Goal: Information Seeking & Learning: Learn about a topic

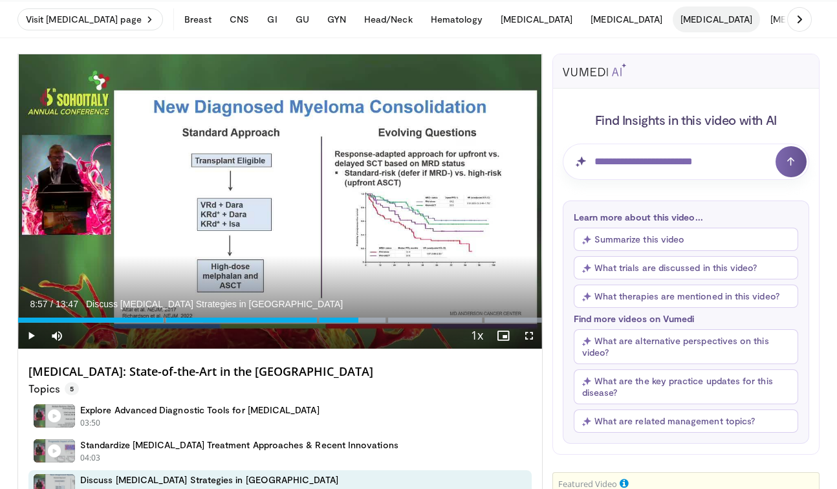
click at [673, 25] on button "[MEDICAL_DATA]" at bounding box center [716, 19] width 87 height 26
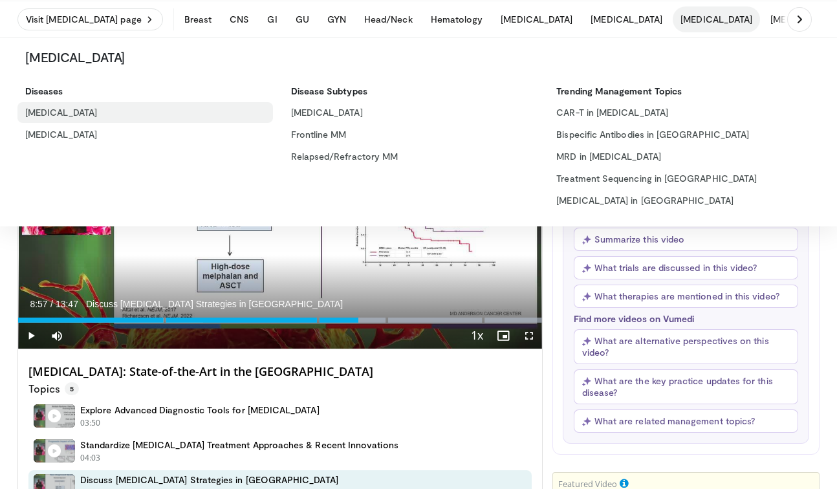
click at [49, 116] on link "[MEDICAL_DATA]" at bounding box center [145, 112] width 256 height 21
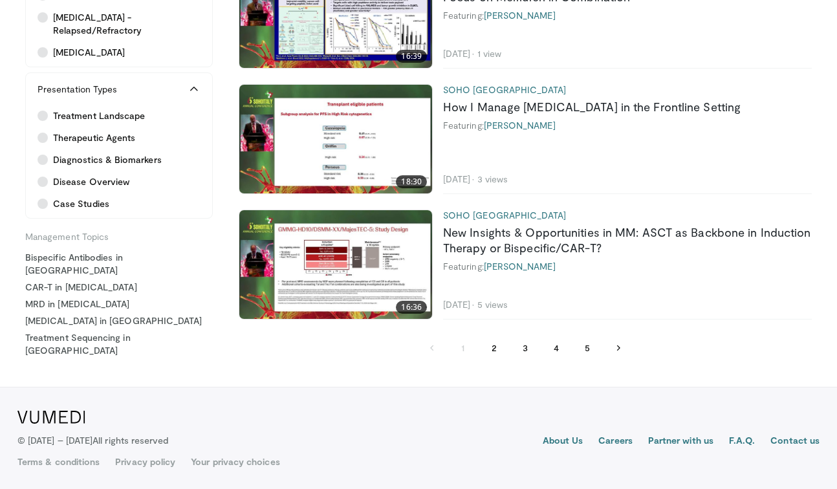
scroll to position [3286, 0]
click at [586, 348] on button "5" at bounding box center [588, 348] width 26 height 26
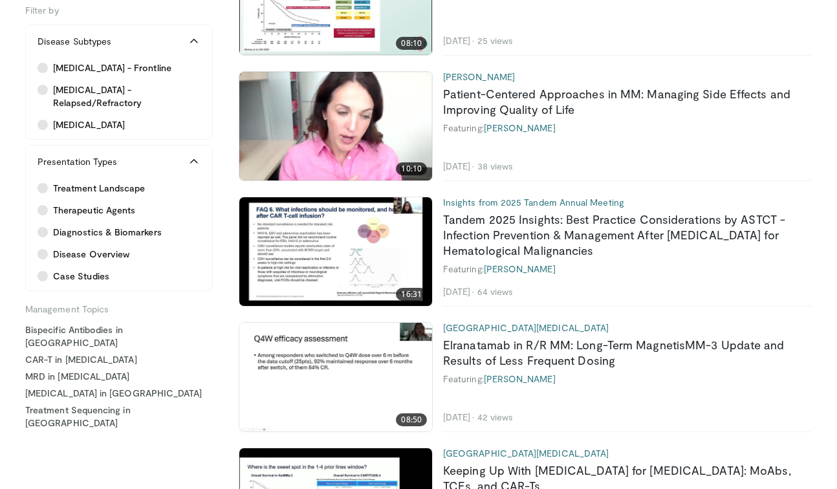
scroll to position [1015, 0]
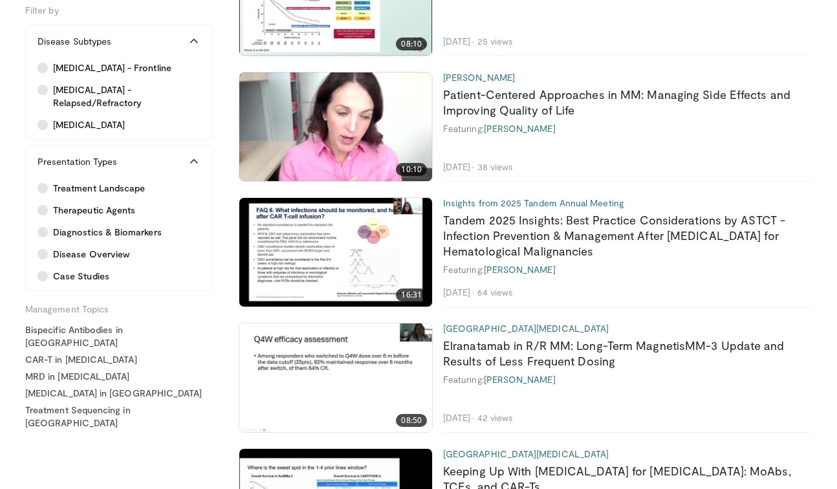
click at [399, 253] on img at bounding box center [335, 252] width 193 height 109
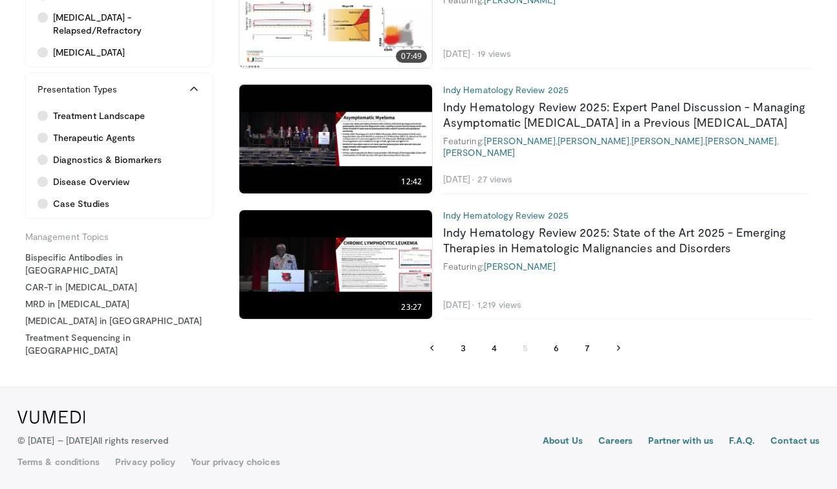
scroll to position [3011, 0]
click at [560, 351] on button "6" at bounding box center [557, 348] width 26 height 26
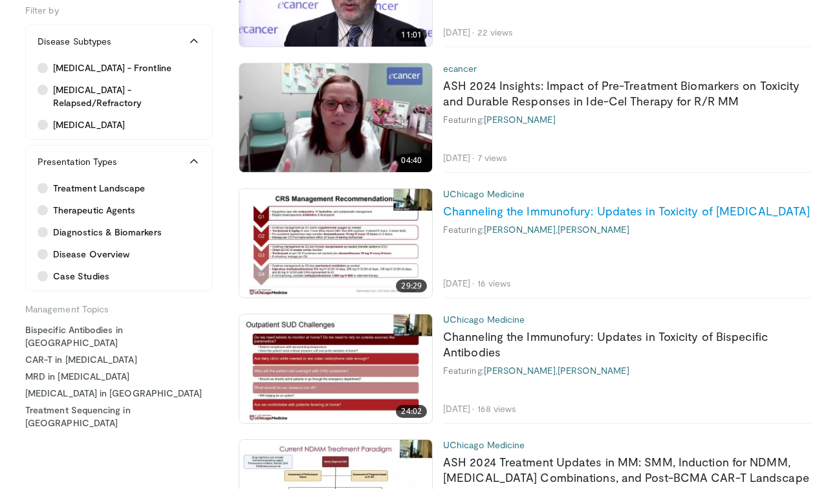
scroll to position [2687, 0]
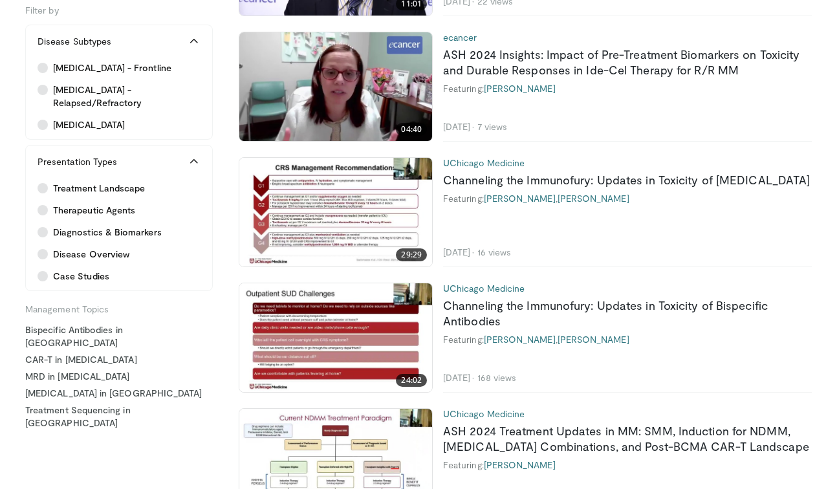
click at [512, 247] on li "16 views" at bounding box center [495, 253] width 34 height 12
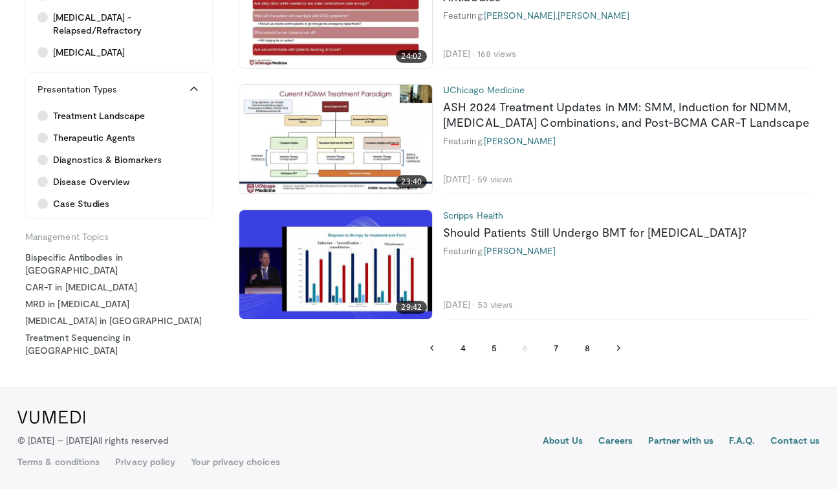
scroll to position [3011, 0]
click at [463, 344] on button "4" at bounding box center [463, 348] width 26 height 26
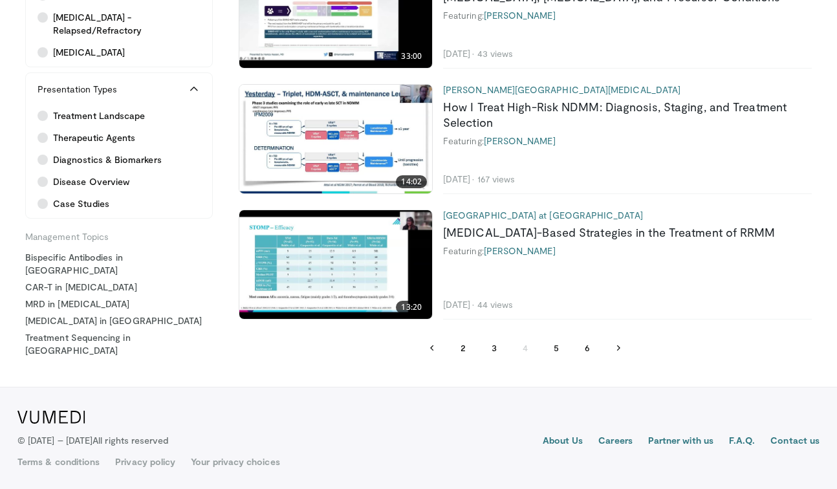
scroll to position [3011, 0]
click at [490, 353] on button "3" at bounding box center [494, 348] width 26 height 26
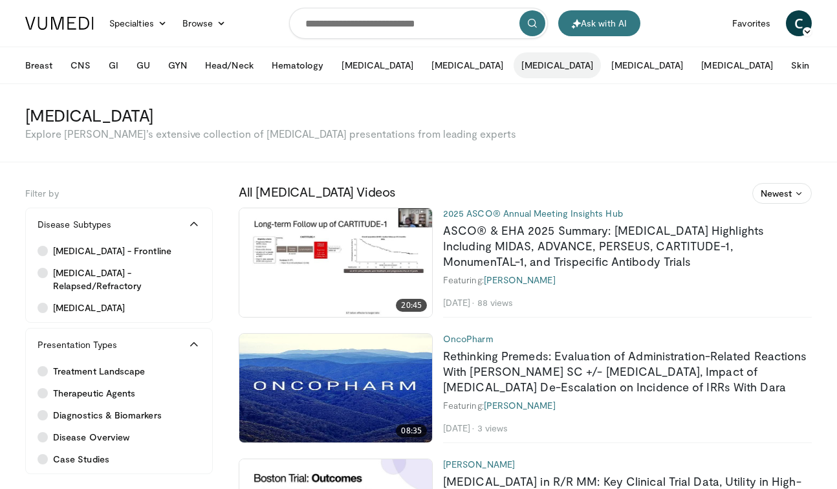
click at [514, 69] on button "[MEDICAL_DATA]" at bounding box center [557, 65] width 87 height 26
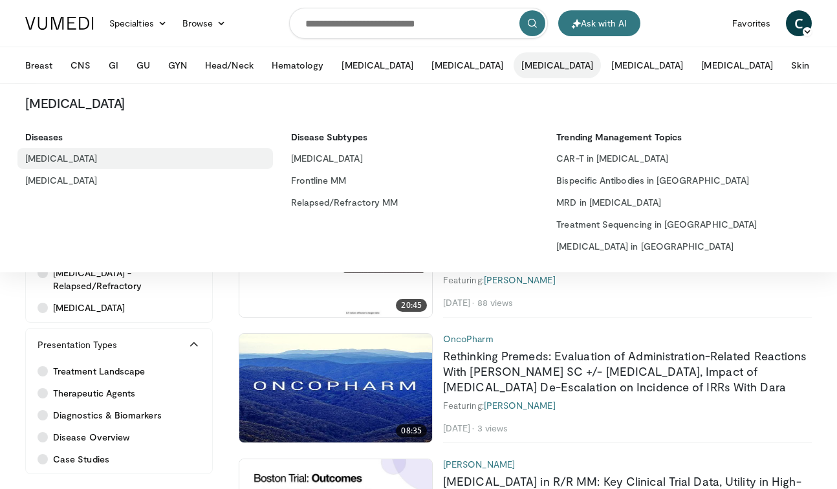
click at [44, 153] on link "[MEDICAL_DATA]" at bounding box center [145, 158] width 256 height 21
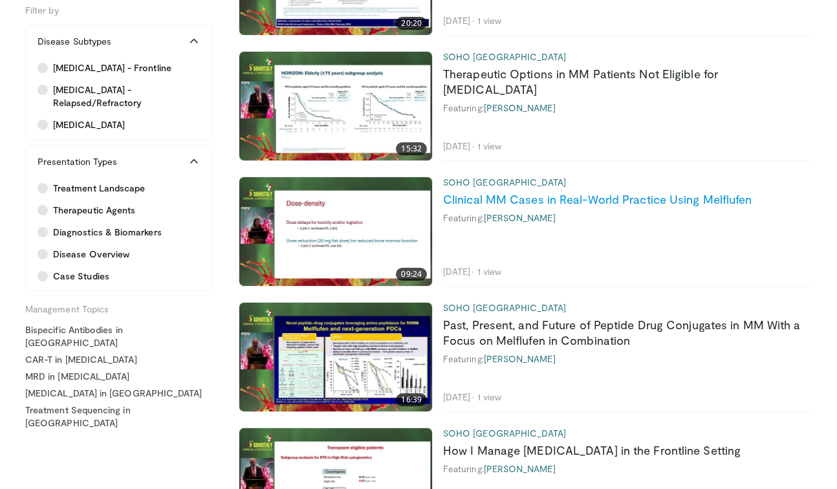
scroll to position [3006, 0]
